Goal: Transaction & Acquisition: Book appointment/travel/reservation

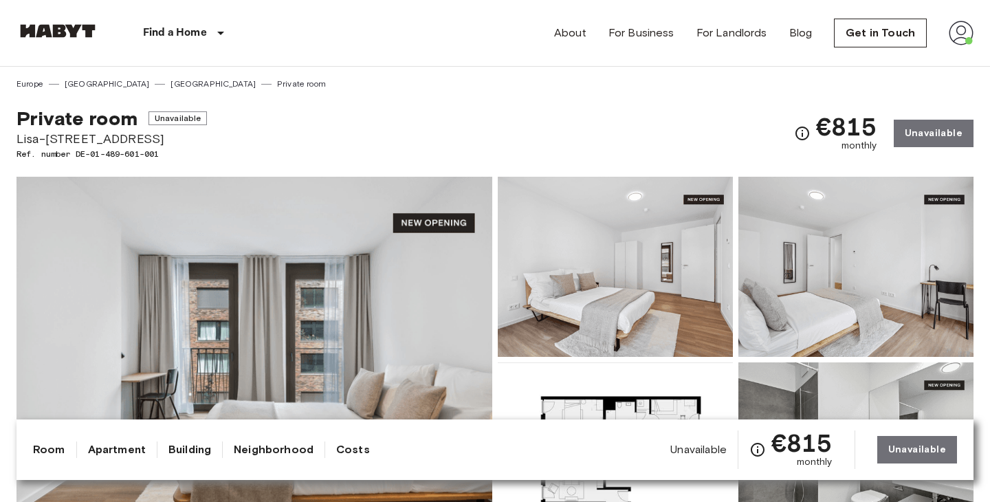
click at [170, 81] on link "[GEOGRAPHIC_DATA]" at bounding box center [212, 84] width 85 height 12
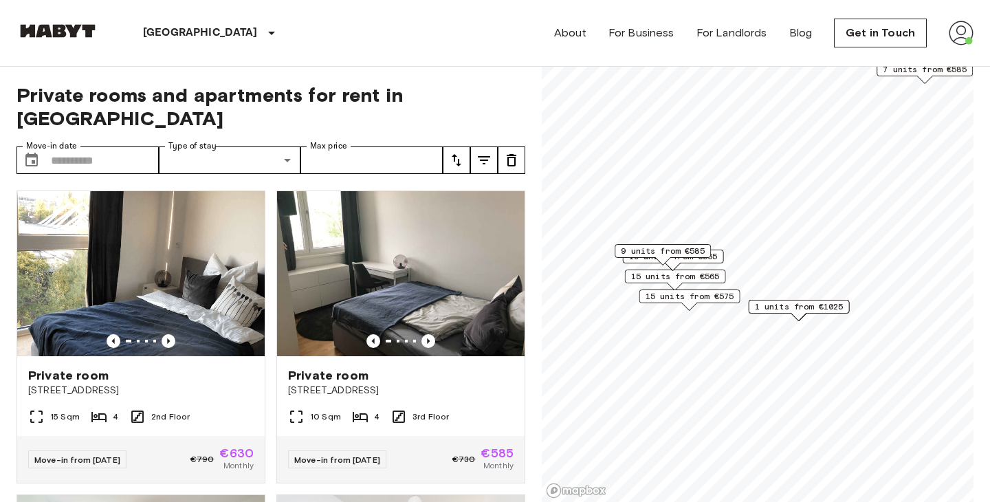
click at [799, 308] on span "1 units from €1025" at bounding box center [799, 306] width 89 height 12
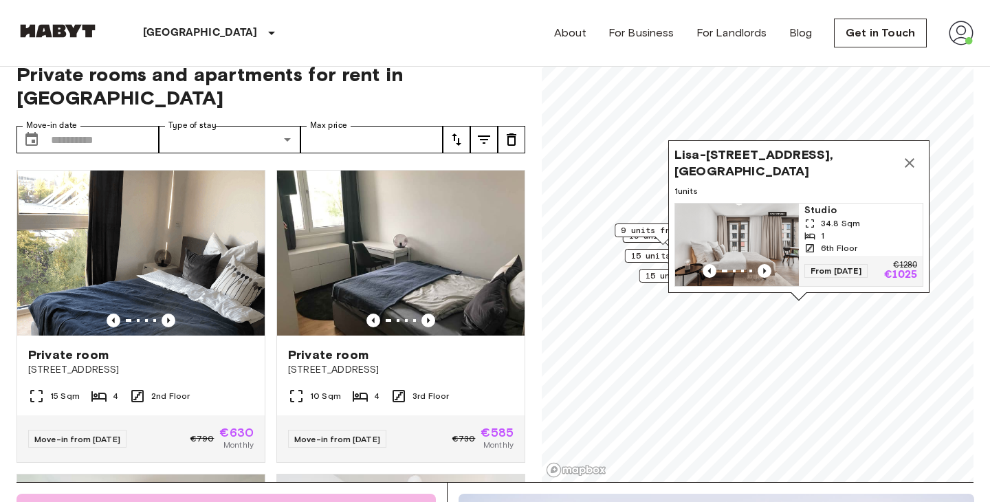
scroll to position [22, 0]
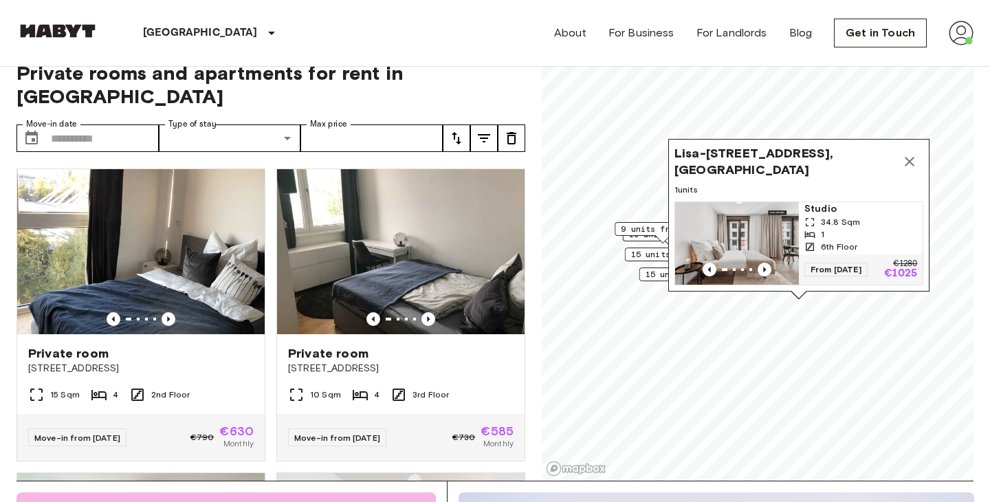
click at [759, 219] on img "Map marker" at bounding box center [737, 243] width 124 height 82
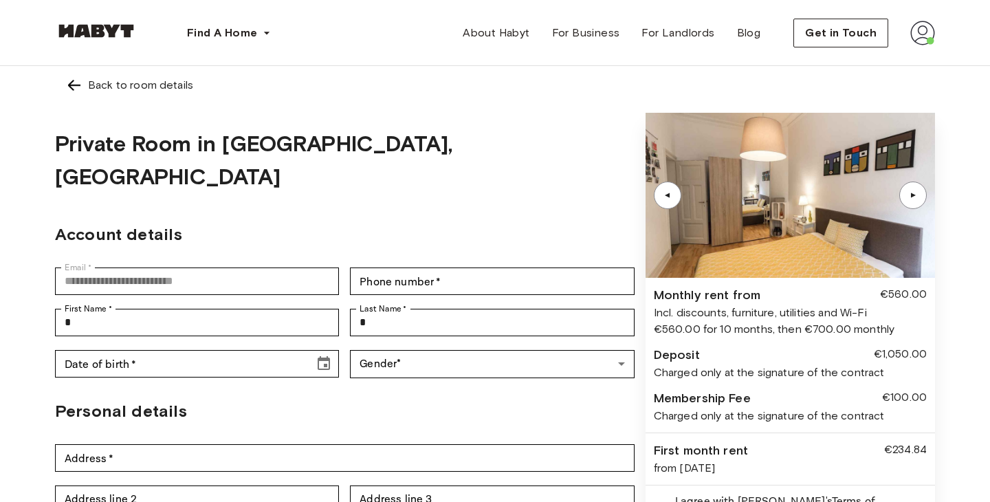
click at [798, 225] on img at bounding box center [790, 195] width 289 height 165
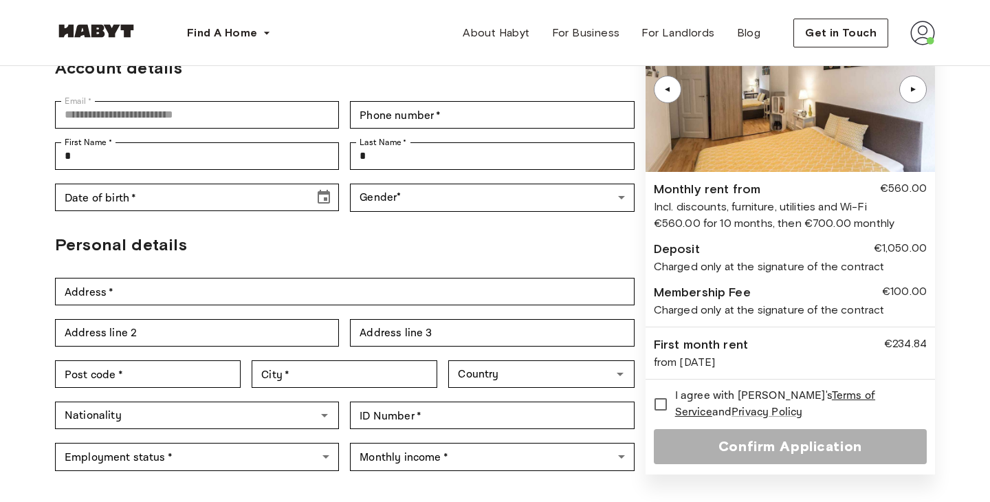
scroll to position [141, 0]
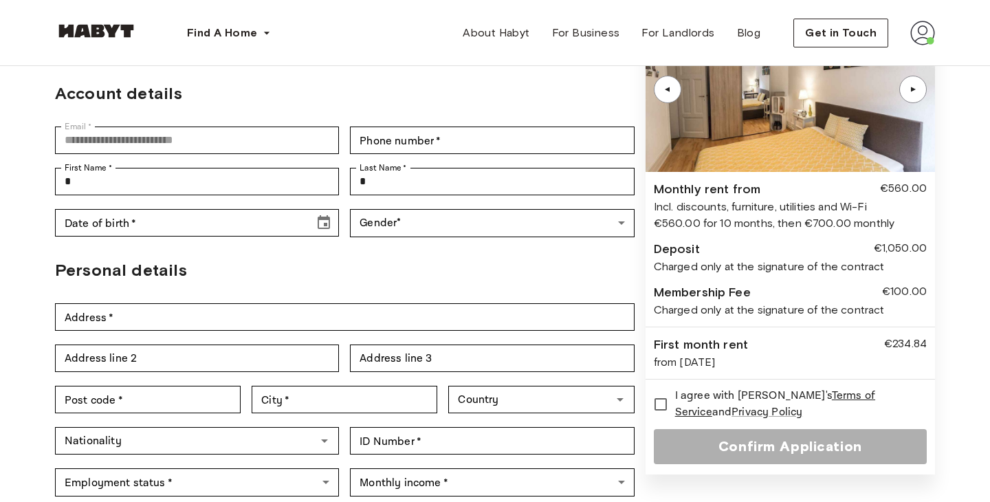
click at [731, 215] on div "€560.00 for 10 months, then €700.00 monthly" at bounding box center [790, 223] width 273 height 16
click at [816, 146] on img at bounding box center [790, 89] width 289 height 165
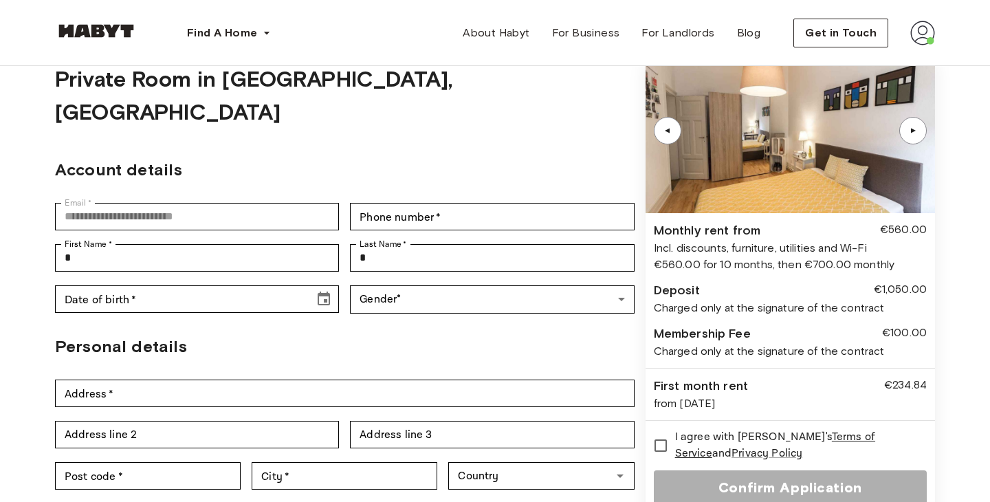
scroll to position [63, 0]
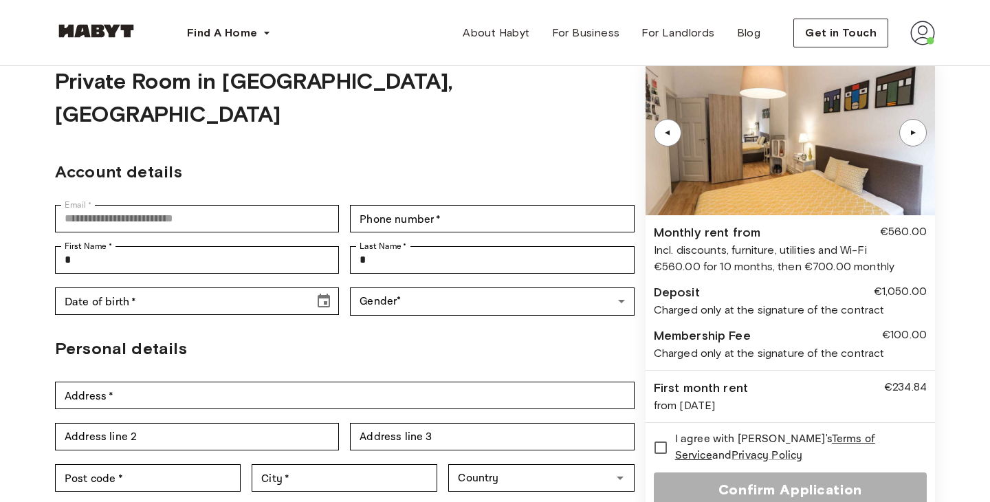
click at [905, 142] on div "▲" at bounding box center [912, 132] width 27 height 27
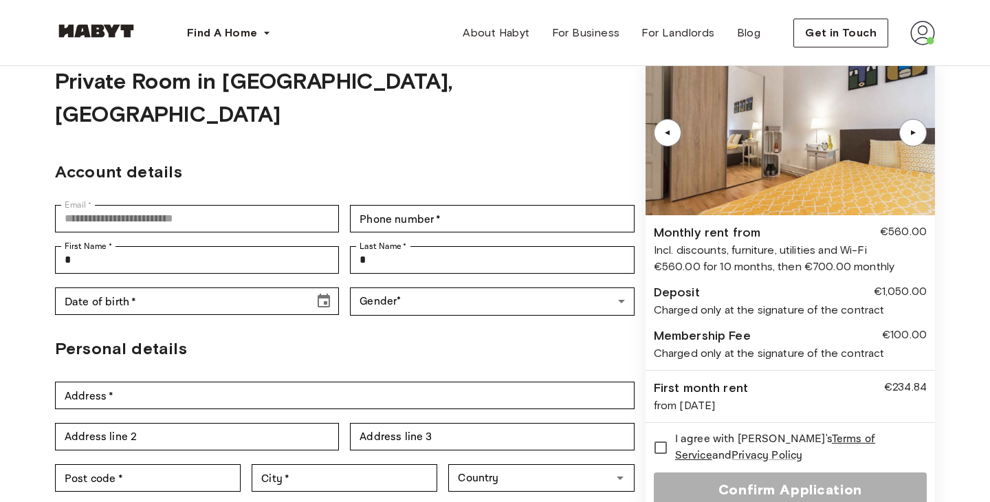
click at [723, 233] on div "Monthly rent from" at bounding box center [707, 232] width 107 height 19
click at [679, 126] on div "▲" at bounding box center [667, 132] width 27 height 27
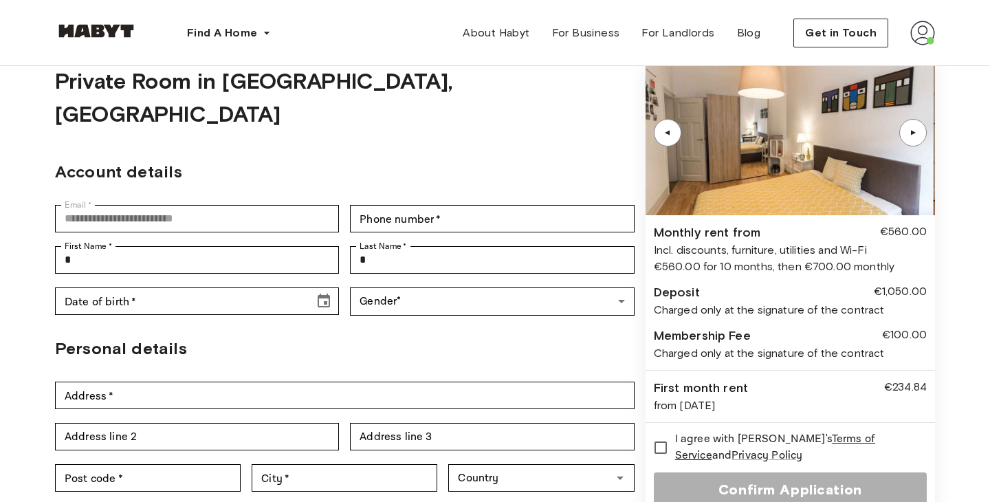
scroll to position [0, 0]
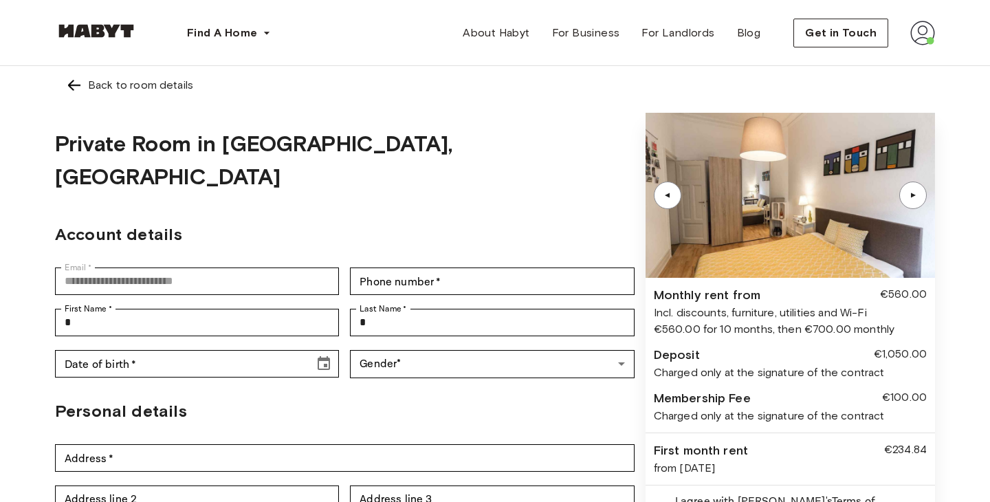
click at [722, 151] on img at bounding box center [790, 195] width 289 height 165
click at [82, 86] on div "Back to room details" at bounding box center [495, 85] width 858 height 16
